Goal: Book appointment/travel/reservation

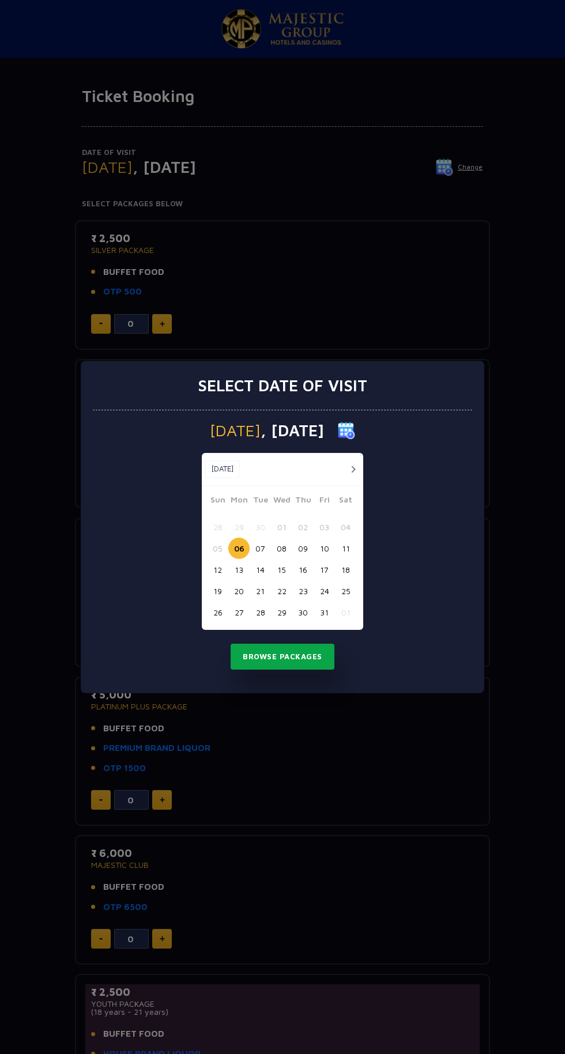
click at [305, 657] on button "Browse Packages" at bounding box center [282, 656] width 104 height 26
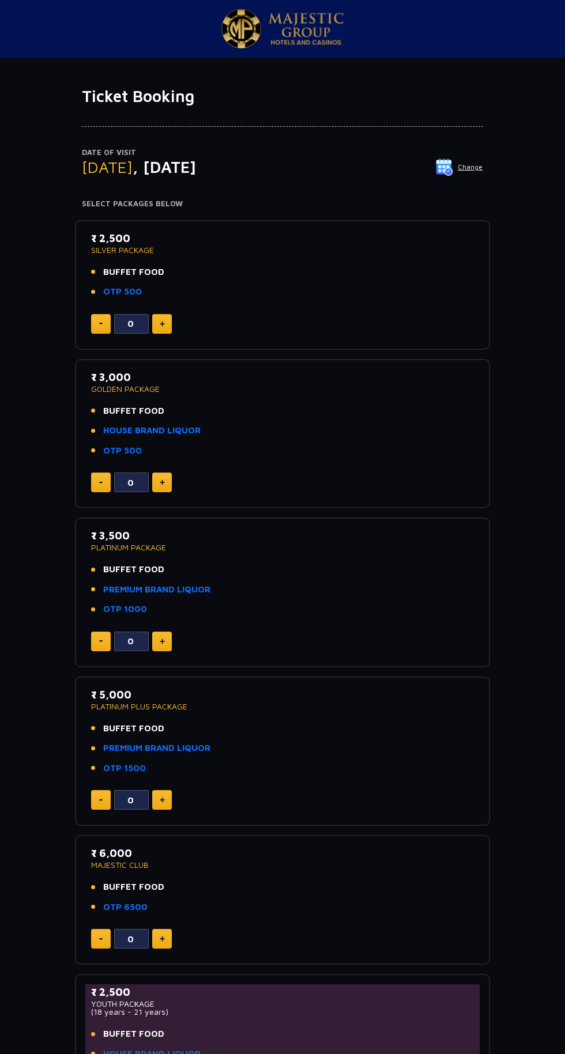
scroll to position [296, 0]
click at [256, 203] on h4 "Select Packages Below" at bounding box center [282, 203] width 401 height 9
click at [158, 116] on div at bounding box center [282, 116] width 401 height 21
click at [362, 250] on p "SILVER PACKAGE" at bounding box center [282, 250] width 382 height 8
click at [352, 247] on p "SILVER PACKAGE" at bounding box center [282, 250] width 382 height 8
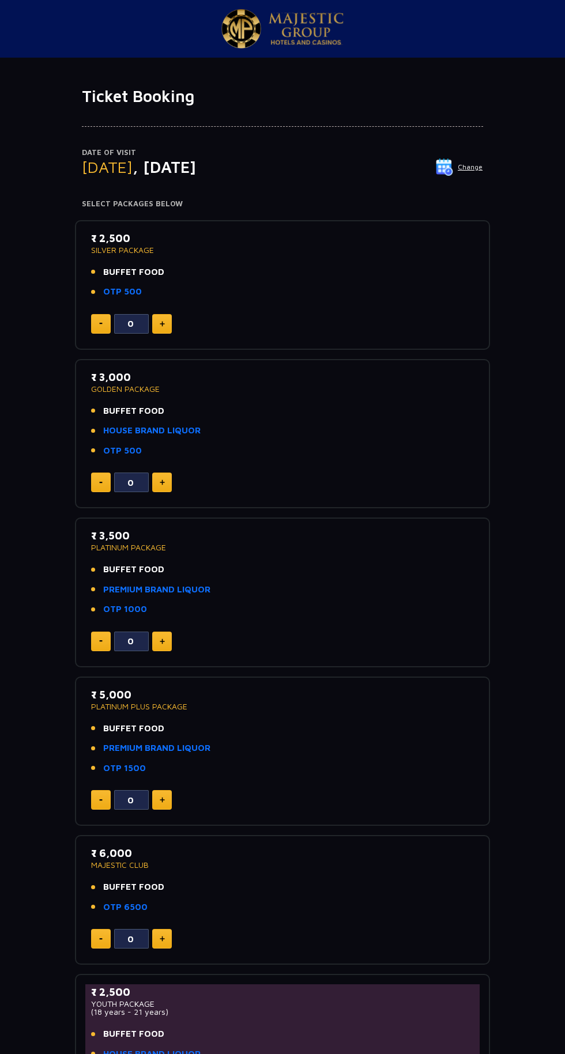
click at [423, 149] on p "Date of Visit" at bounding box center [282, 153] width 401 height 12
